Goal: Use online tool/utility: Utilize a website feature to perform a specific function

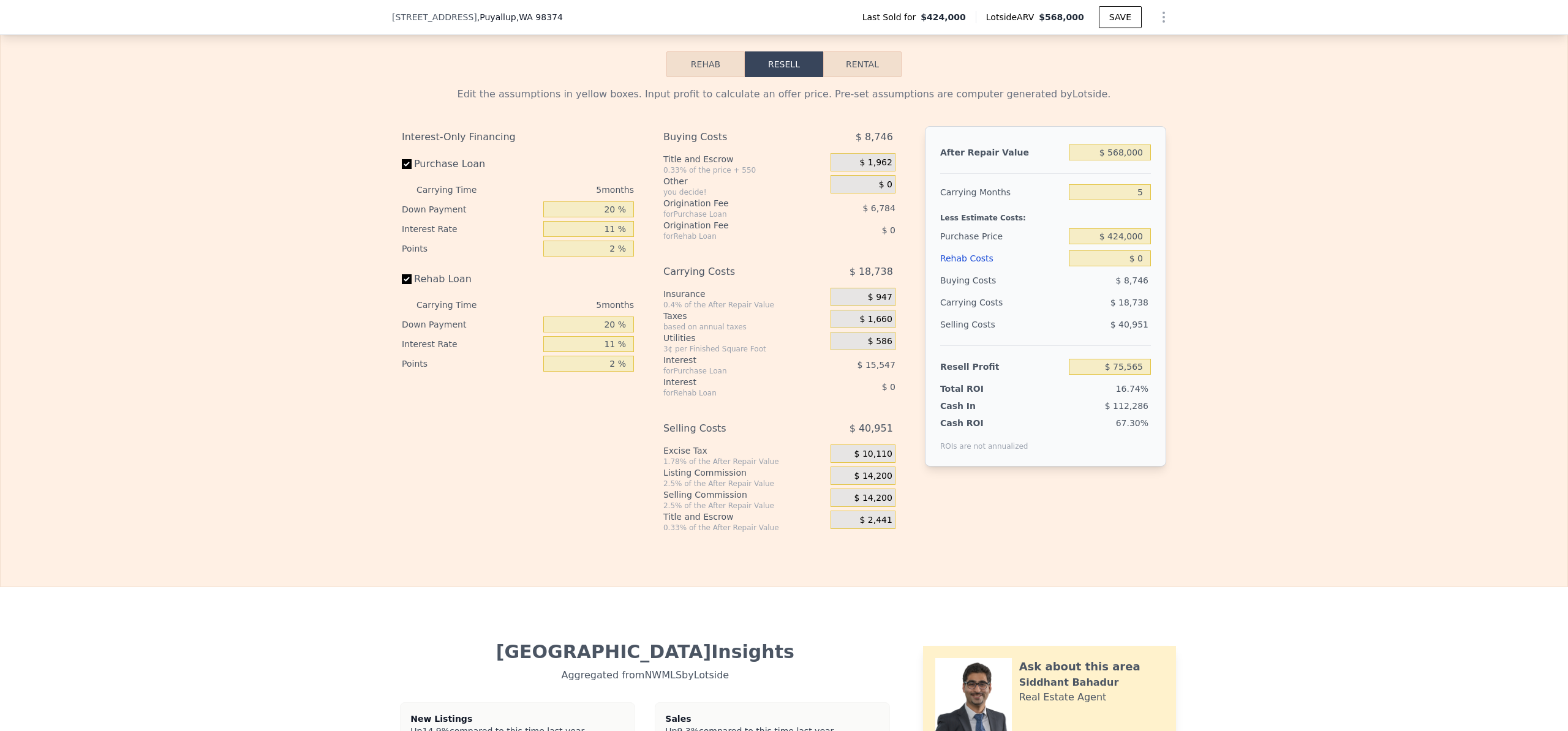
scroll to position [1938, 0]
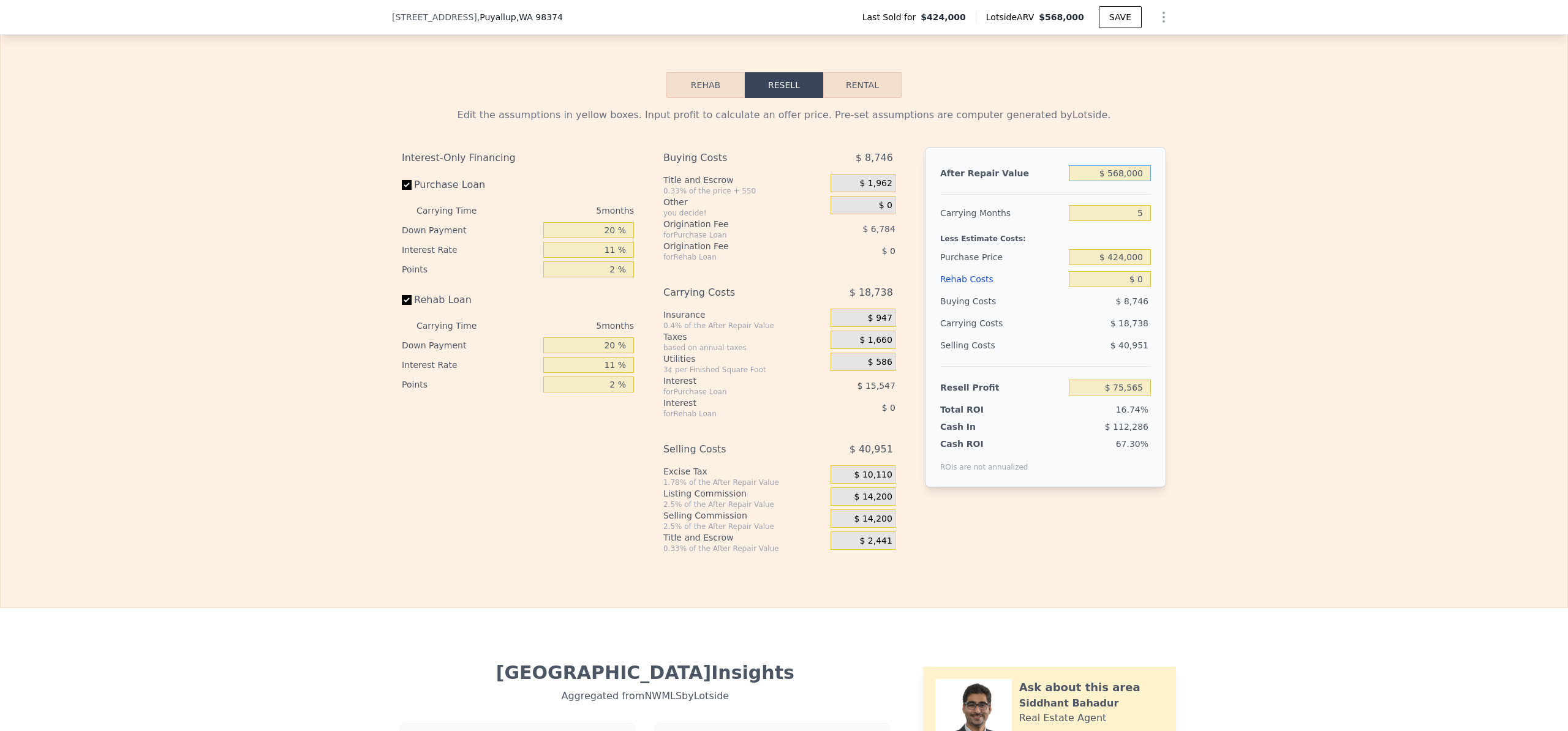
click at [1114, 182] on input "$ 568,000" at bounding box center [1110, 173] width 82 height 16
type input "$ 528,000"
type input "$ 38,477"
type input "$ 52,000"
type input "-$ 402,873"
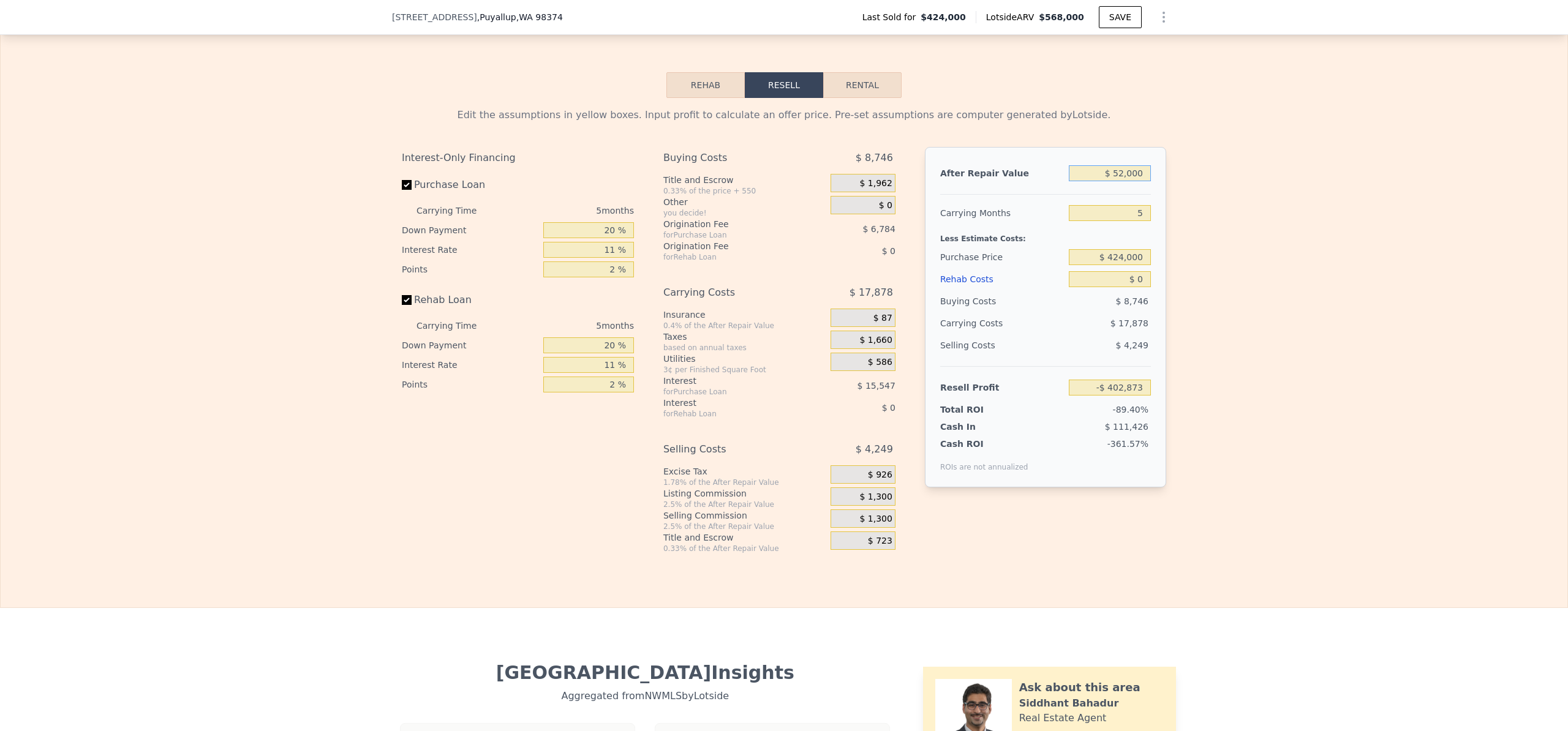
type input "$ 520,000"
type input "$ 31,058"
type input "$ 520,000"
click at [1254, 319] on div "Edit the assumptions in yellow boxes. Input profit to calculate an offer price.…" at bounding box center [784, 328] width 1567 height 456
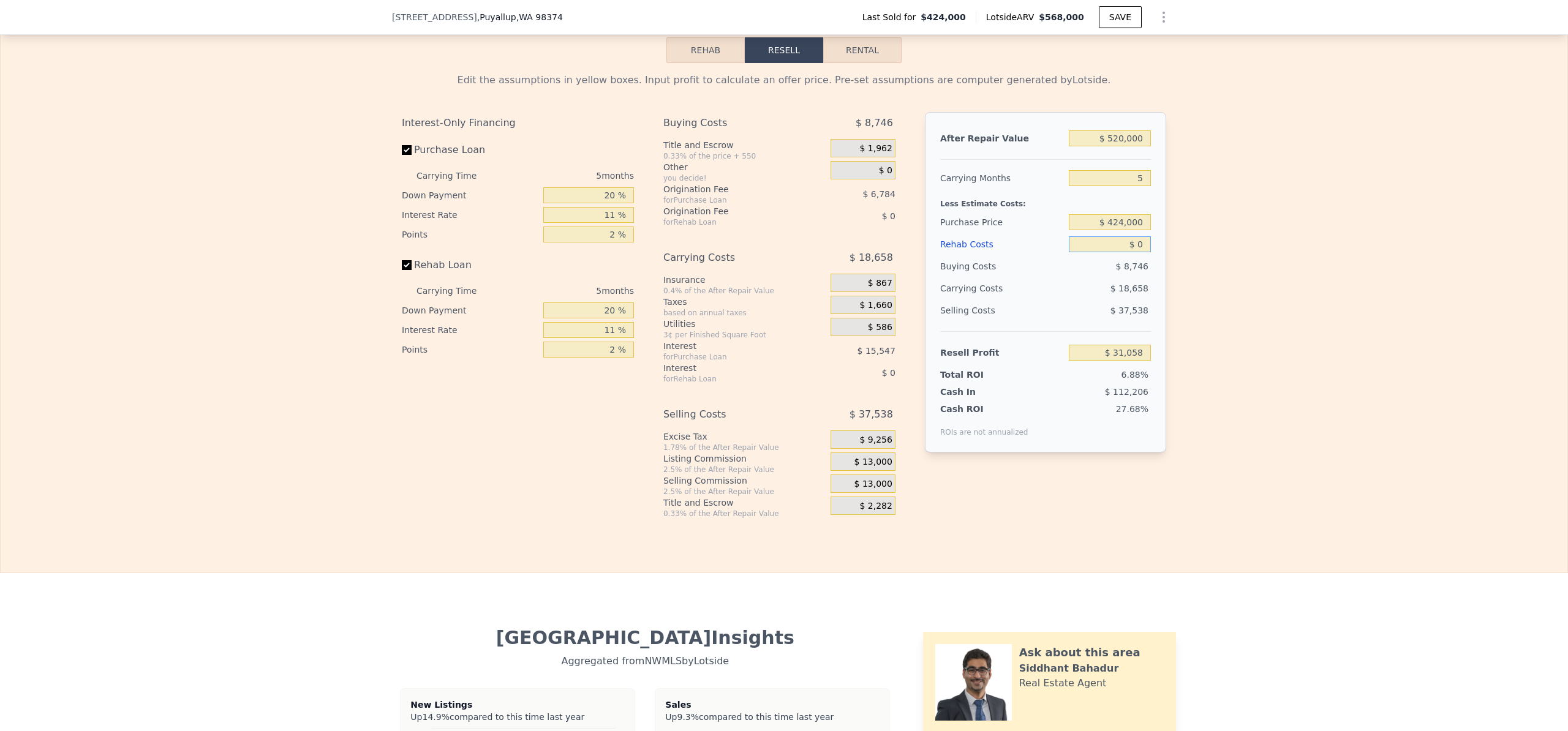
click at [1138, 253] on input "$ 0" at bounding box center [1110, 244] width 82 height 16
type input "$ 8"
type input "$ 31,050"
type input "$ 80"
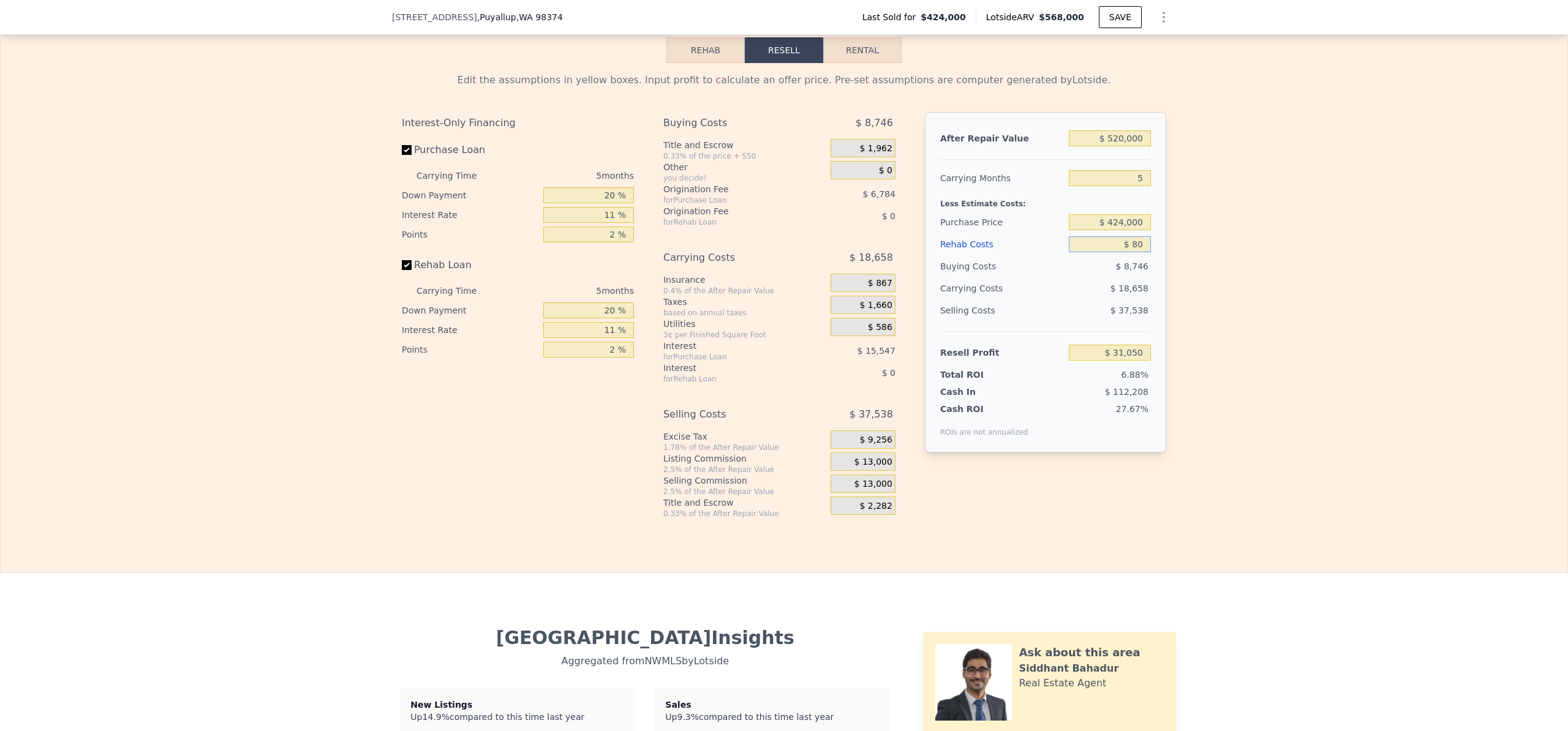
type input "$ 30,972"
type input "$ 800"
type input "$ 30,215"
type input "$ 8,000"
type input "$ 22,635"
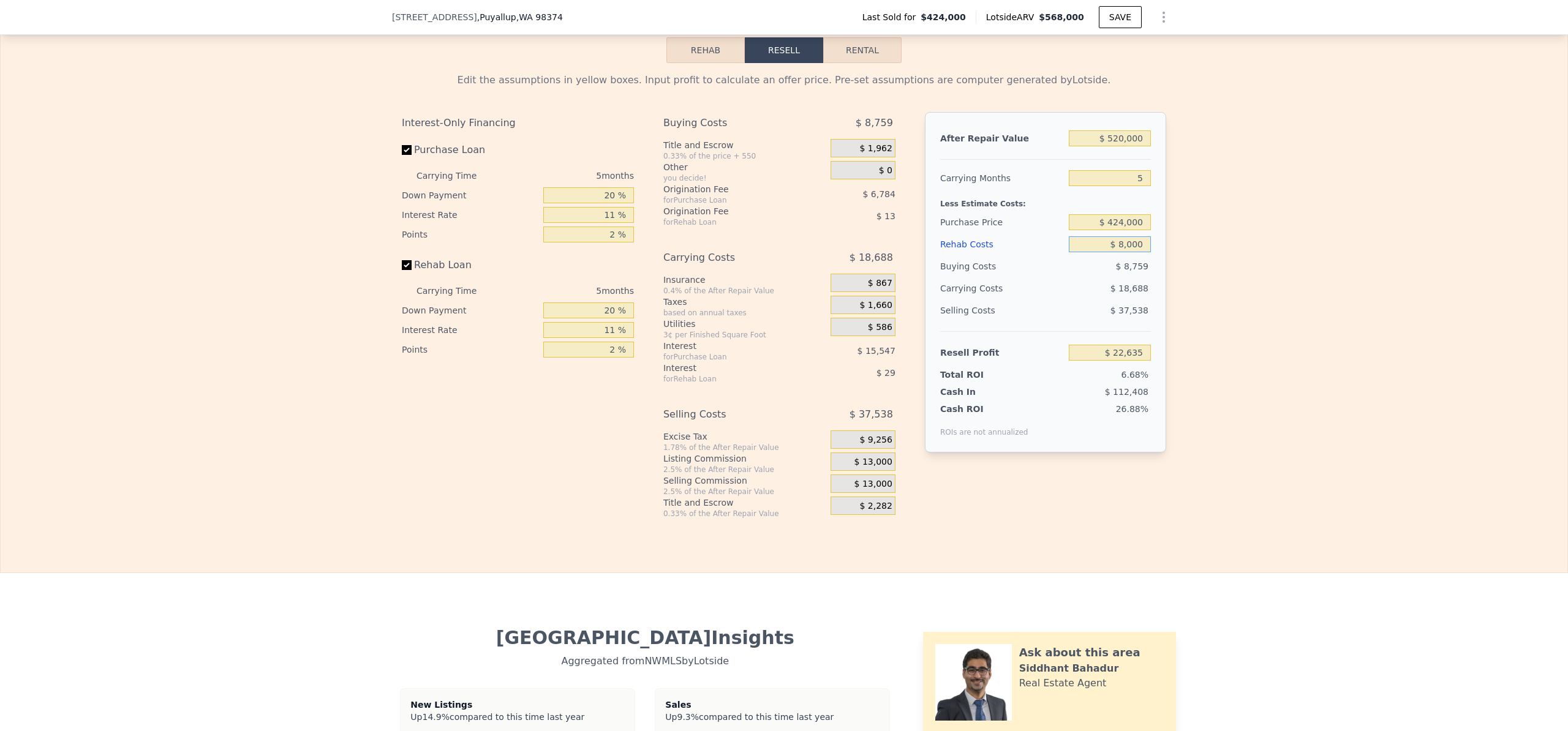
type input "$ 80,000"
type input "-$ 53,157"
type input "$ 800,000"
type input "-$ 811,077"
type input "$ 00000"
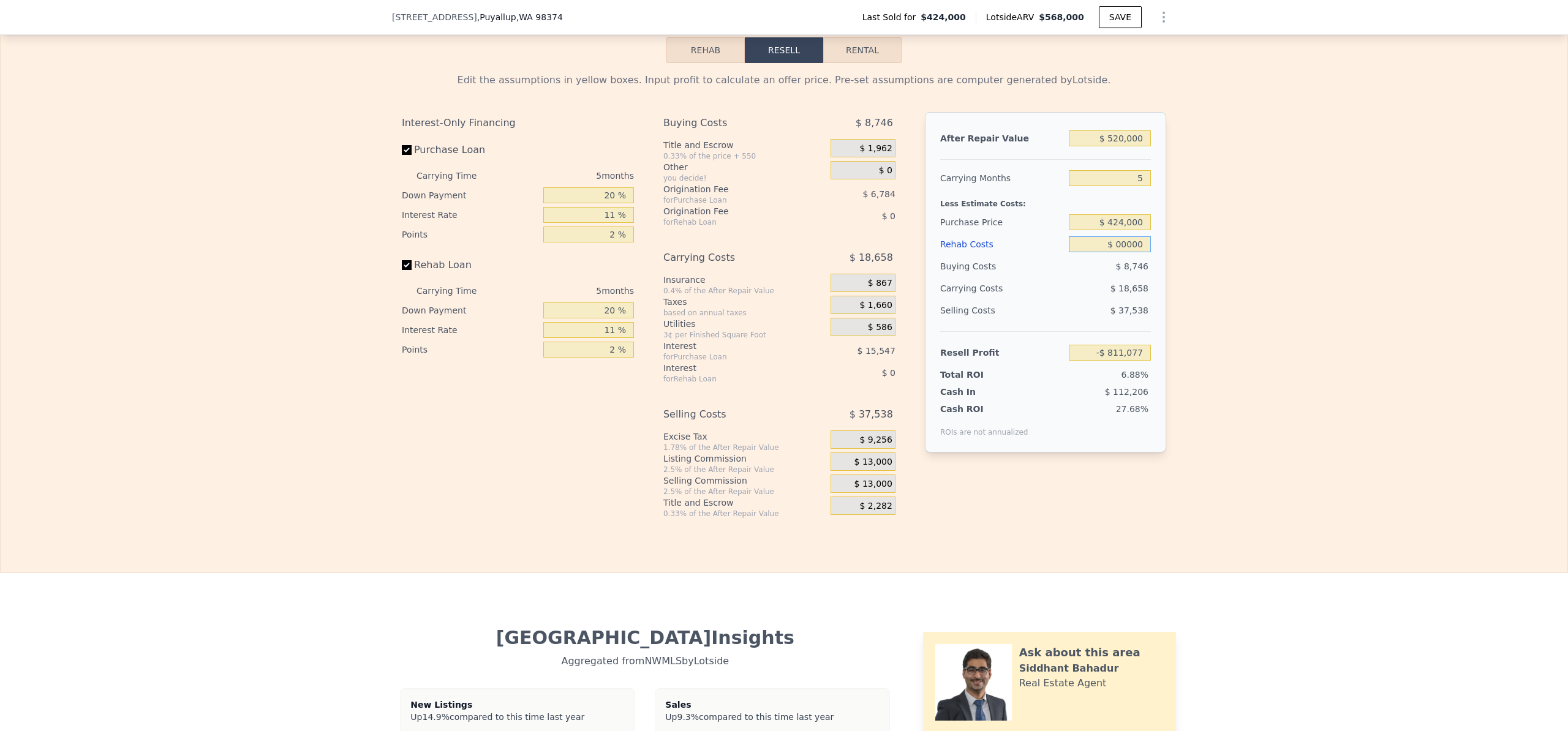
type input "$ 31,058"
type input "$ 900,000"
type input "-$ 916,342"
type input "$ 90,000"
type input "-$ 63,682"
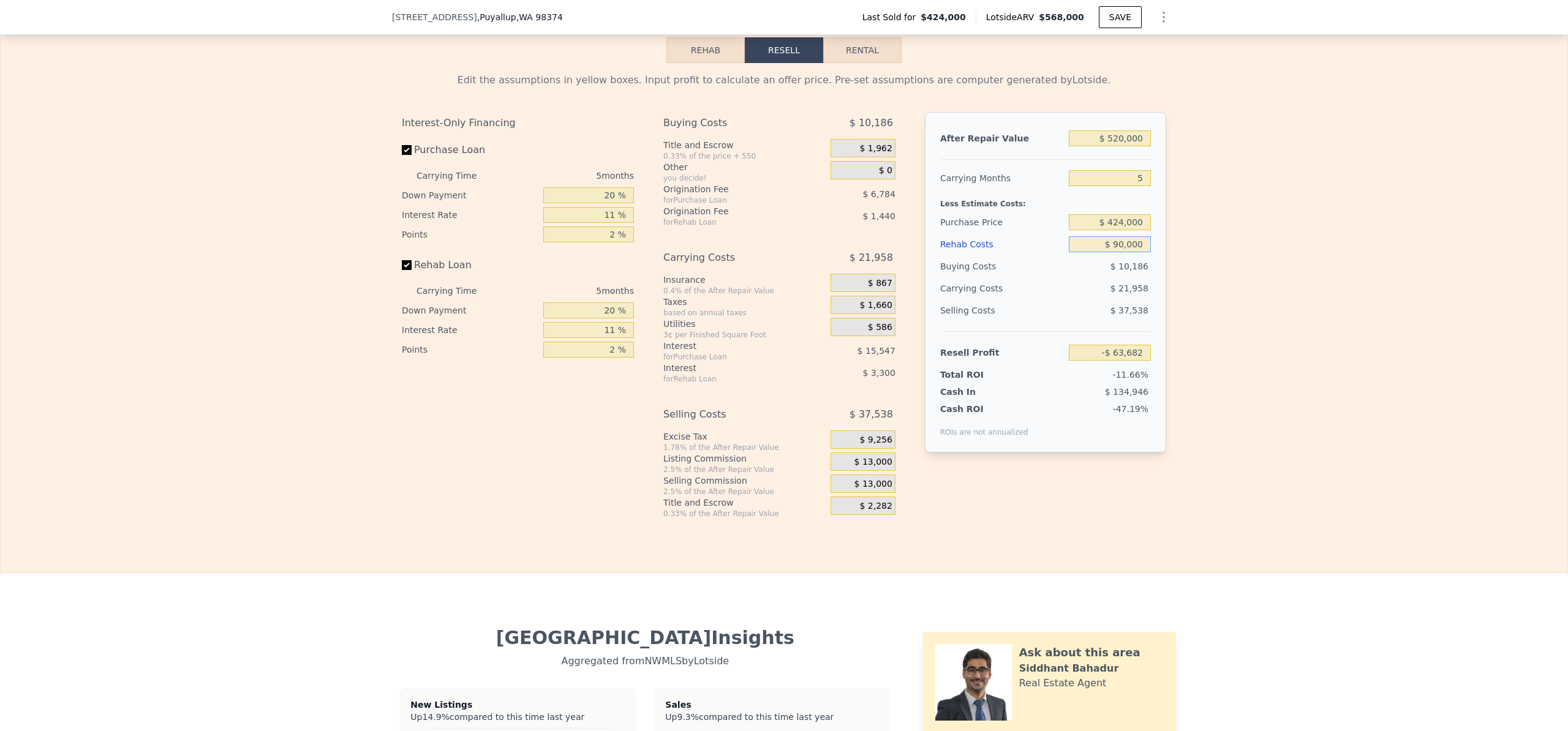
type input "$ 90,000"
click at [1249, 403] on div "Edit the assumptions in yellow boxes. Input profit to calculate an offer price.…" at bounding box center [784, 291] width 1567 height 456
click at [1113, 232] on input "$ 424,000" at bounding box center [1110, 225] width 82 height 16
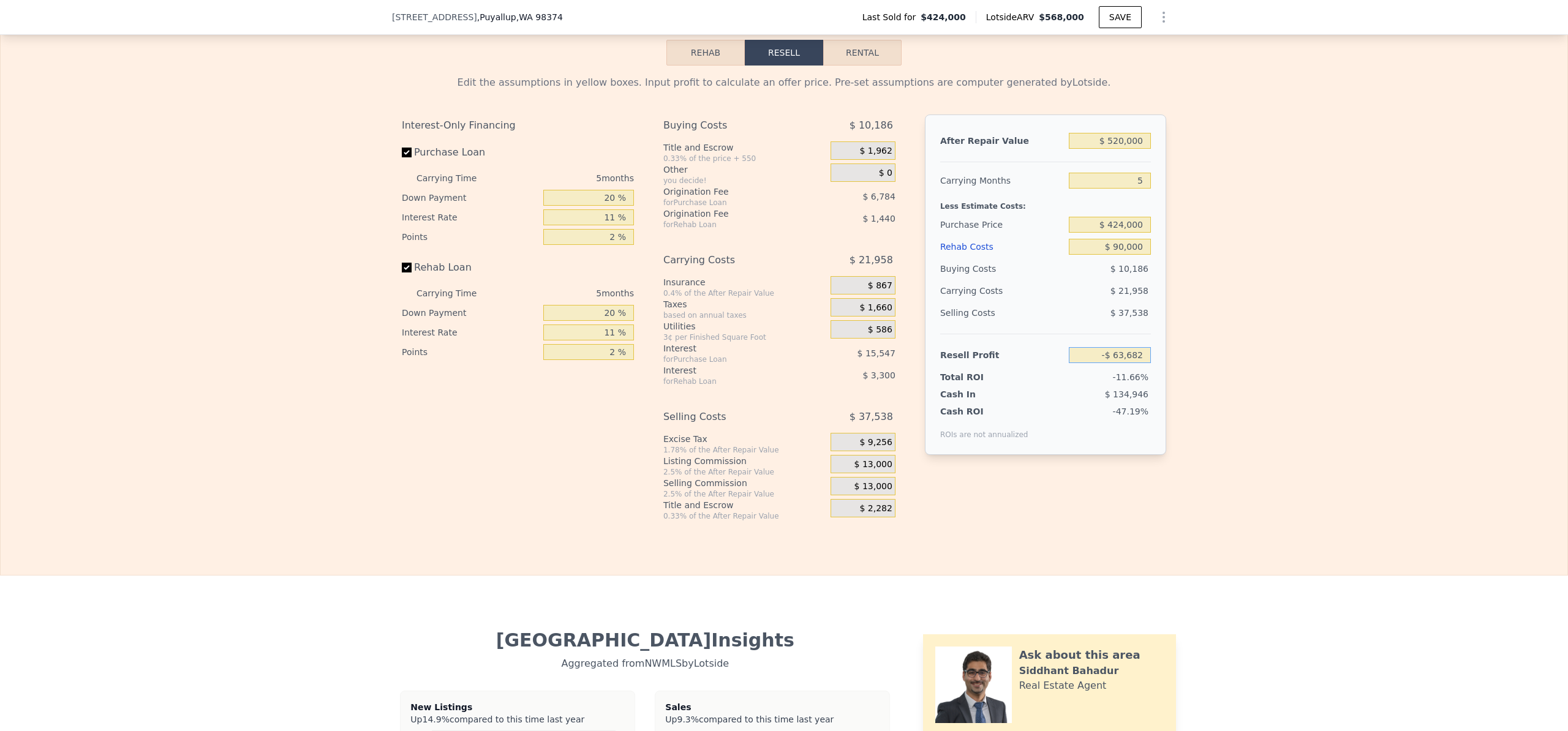
click at [1118, 363] on input "-$ 63,682" at bounding box center [1110, 355] width 82 height 16
click at [1117, 363] on input "-$ 63,682" at bounding box center [1110, 355] width 82 height 16
click at [1123, 363] on input "-$ 63,682" at bounding box center [1110, 355] width 82 height 16
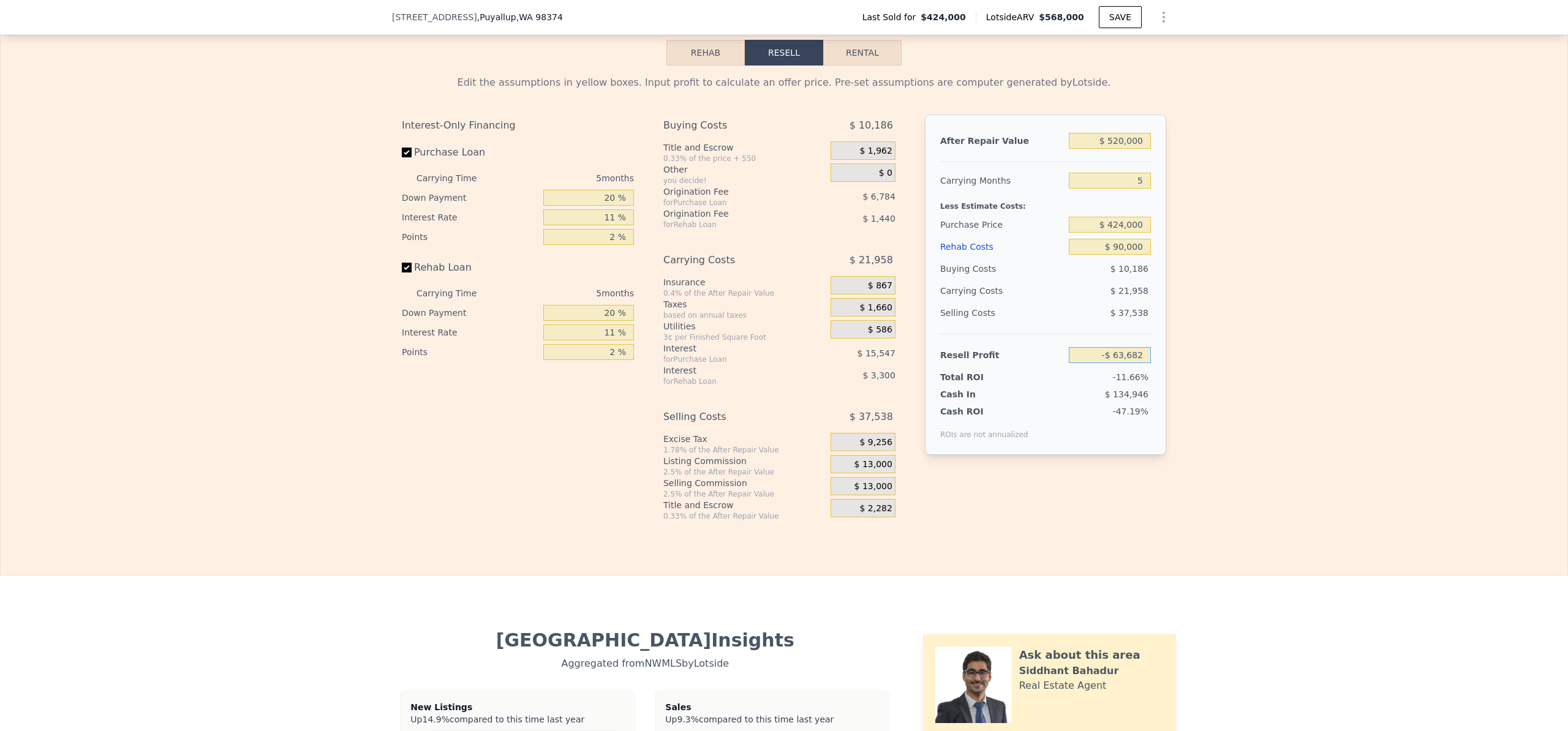
click at [1123, 363] on input "-$ 63,682" at bounding box center [1110, 355] width 82 height 16
click at [1183, 365] on div "Edit the assumptions in yellow boxes. Input profit to calculate an offer price.…" at bounding box center [784, 293] width 1567 height 456
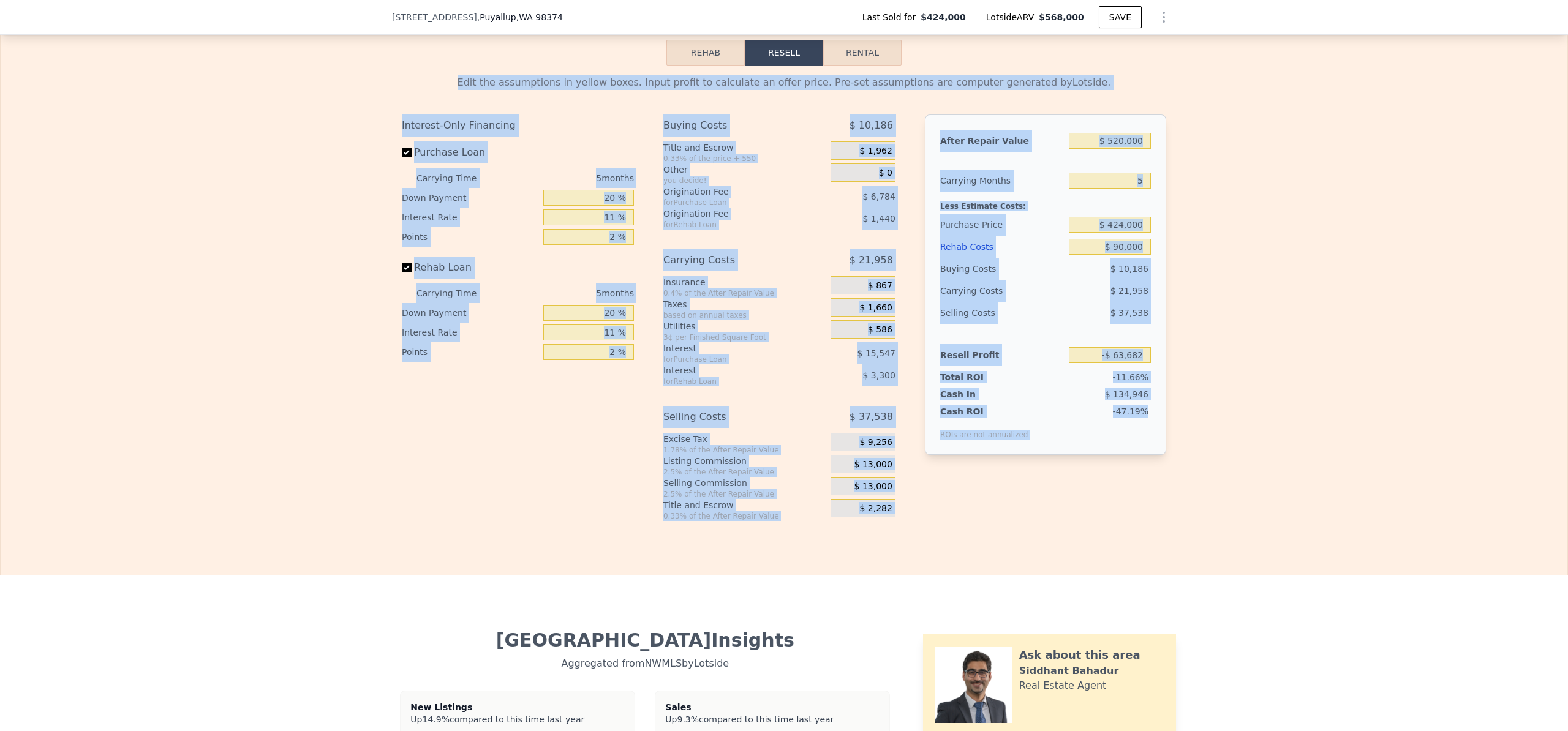
drag, startPoint x: 473, startPoint y: 95, endPoint x: 1166, endPoint y: 525, distance: 815.6
click at [1166, 521] on div "Edit the assumptions in yellow boxes. Input profit to calculate an offer price.…" at bounding box center [784, 293] width 784 height 456
click at [1214, 516] on div "Edit the assumptions in yellow boxes. Input profit to calculate an offer price.…" at bounding box center [784, 293] width 1567 height 456
drag, startPoint x: 1230, startPoint y: 510, endPoint x: 493, endPoint y: 99, distance: 843.9
click at [493, 99] on div "Edit the assumptions in yellow boxes. Input profit to calculate an offer price.…" at bounding box center [784, 293] width 1567 height 456
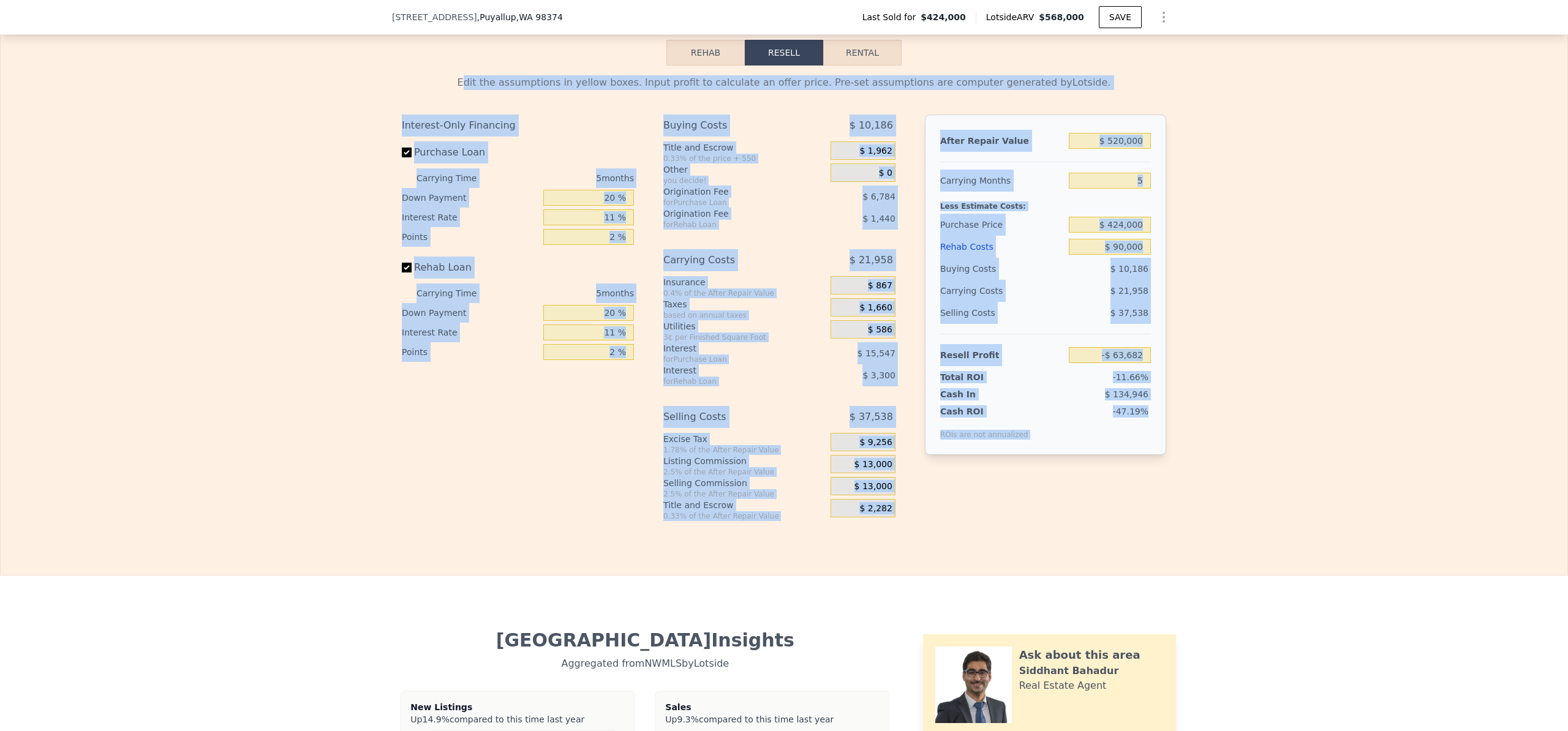
click at [493, 90] on div "Edit the assumptions in yellow boxes. Input profit to calculate an offer price.…" at bounding box center [784, 82] width 764 height 14
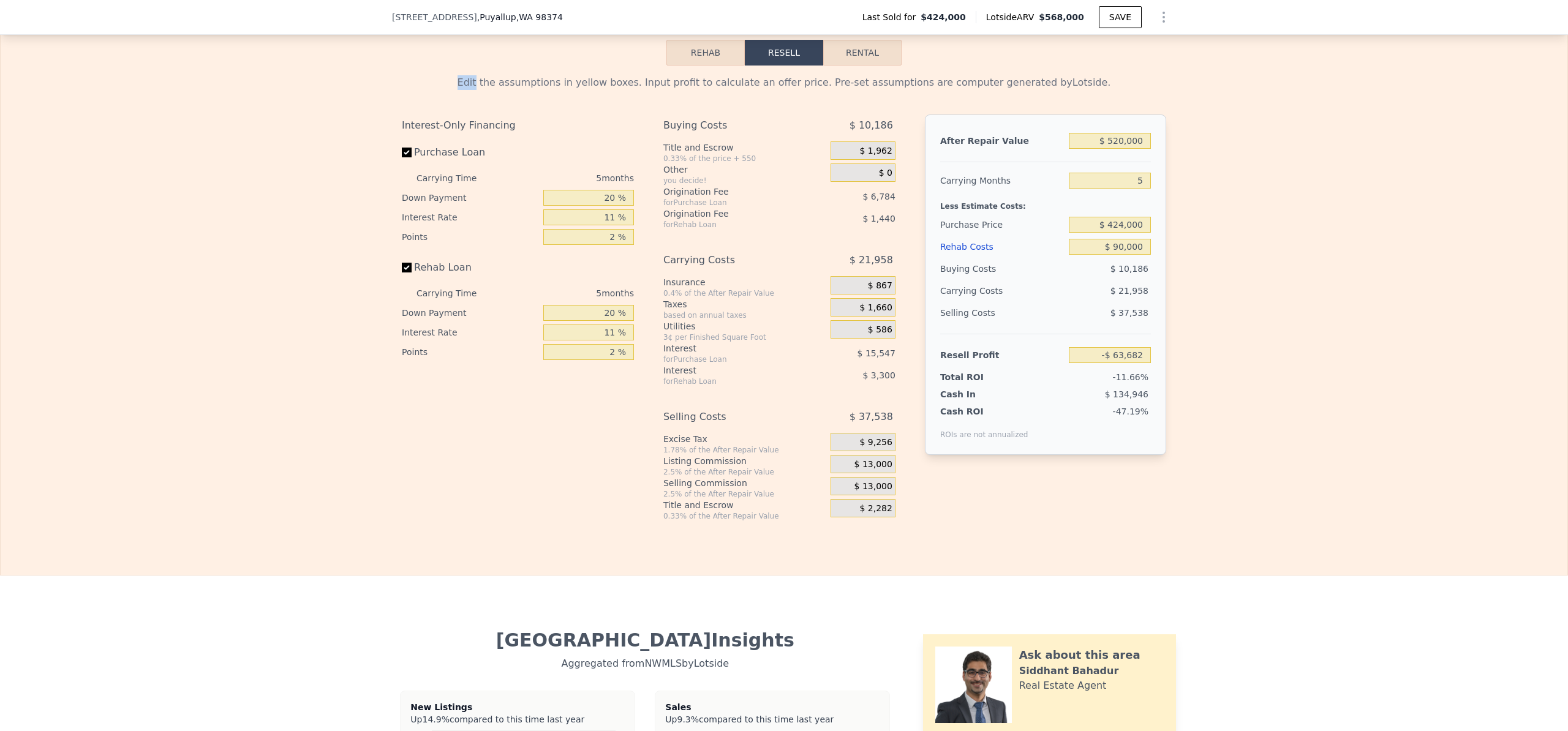
click at [493, 90] on div "Edit the assumptions in yellow boxes. Input profit to calculate an offer price.…" at bounding box center [784, 82] width 764 height 14
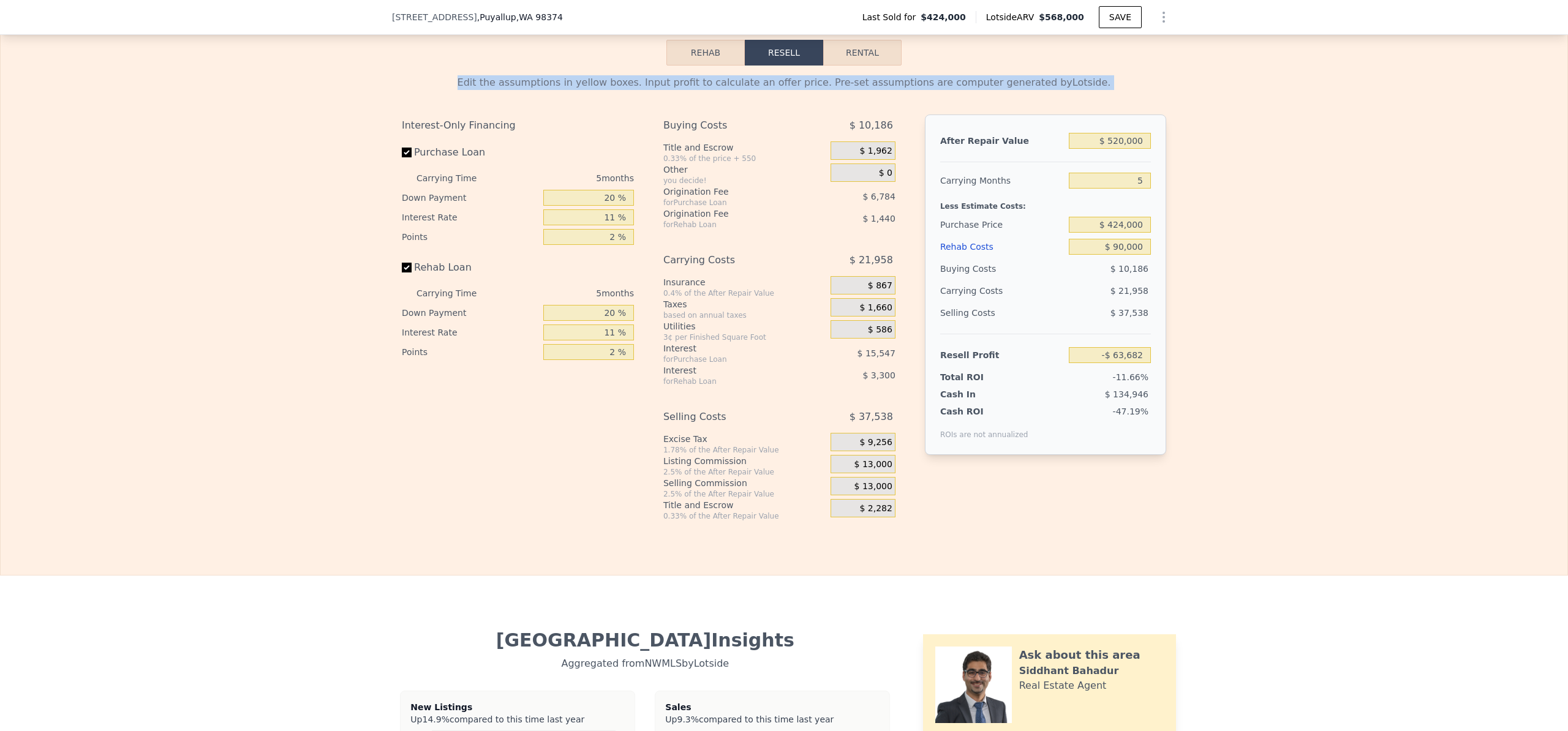
click at [493, 90] on div "Edit the assumptions in yellow boxes. Input profit to calculate an offer price.…" at bounding box center [784, 82] width 764 height 14
click at [568, 91] on div "Edit the assumptions in yellow boxes. Input profit to calculate an offer price.…" at bounding box center [784, 293] width 784 height 456
